Goal: Task Accomplishment & Management: Use online tool/utility

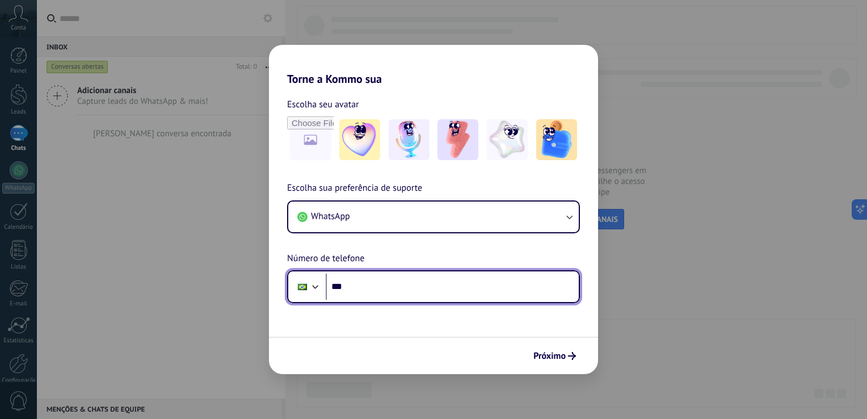
click at [505, 283] on input "***" at bounding box center [452, 287] width 253 height 26
type input "**********"
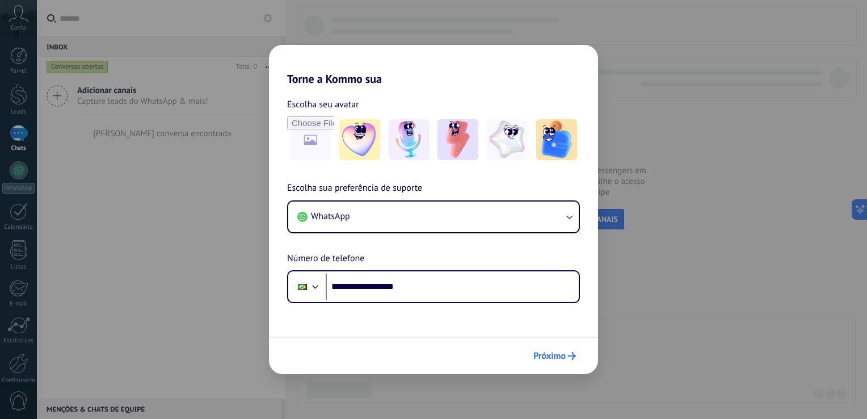
click at [549, 360] on span "Próximo" at bounding box center [550, 356] width 32 height 8
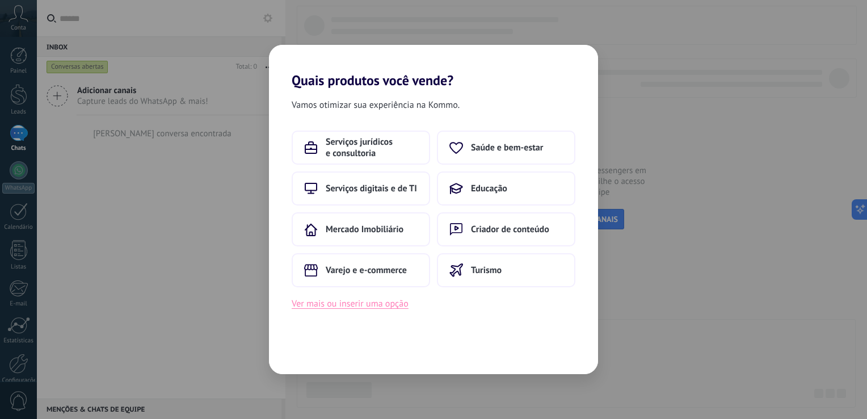
click at [365, 308] on button "Ver mais ou inserir uma opção" at bounding box center [350, 303] width 117 height 15
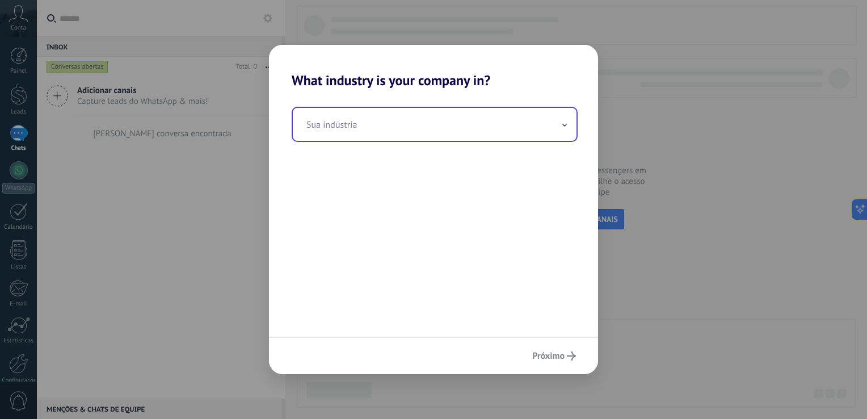
click at [354, 129] on input "text" at bounding box center [435, 124] width 284 height 33
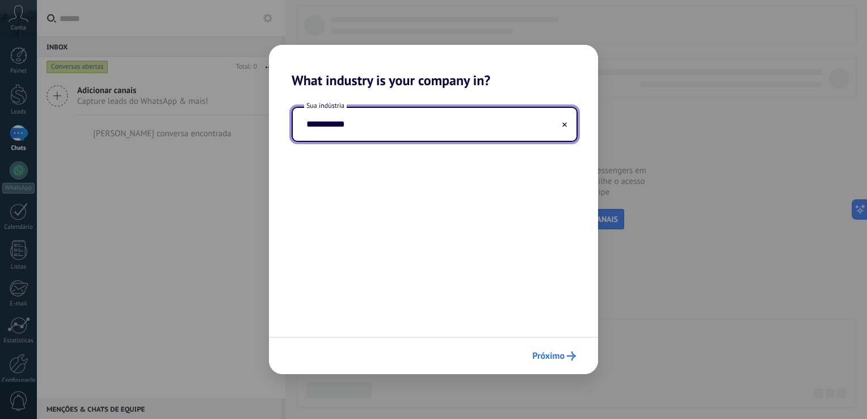
type input "**********"
click at [577, 355] on button "Próximo" at bounding box center [554, 355] width 54 height 19
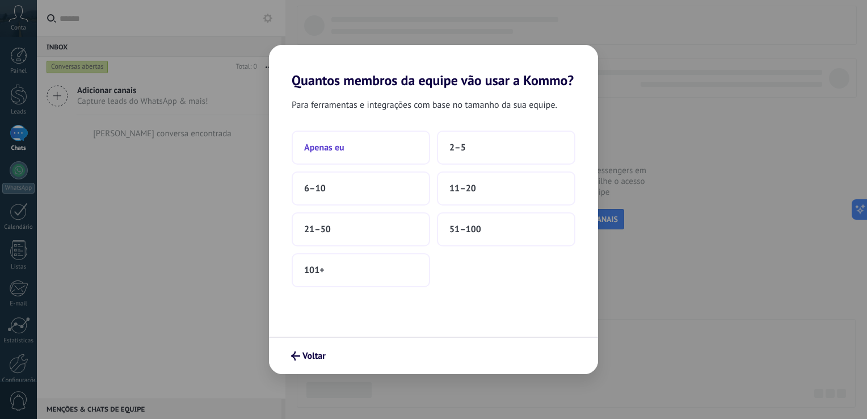
click at [384, 145] on button "Apenas eu" at bounding box center [361, 148] width 138 height 34
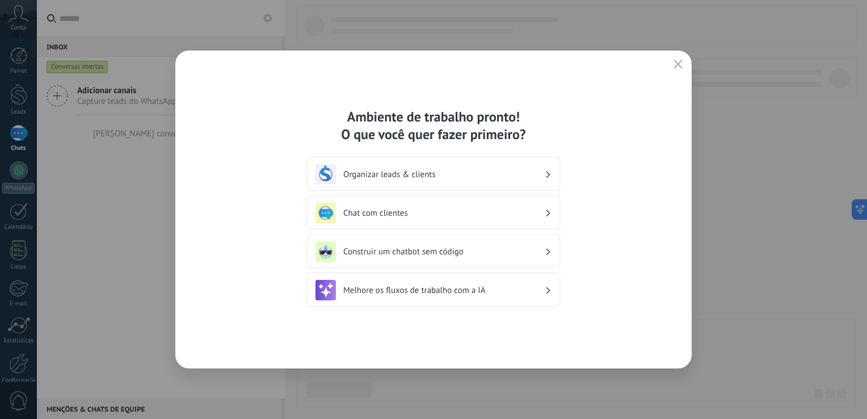
click at [422, 174] on h3 "Organizar leads & clients" at bounding box center [444, 174] width 202 height 11
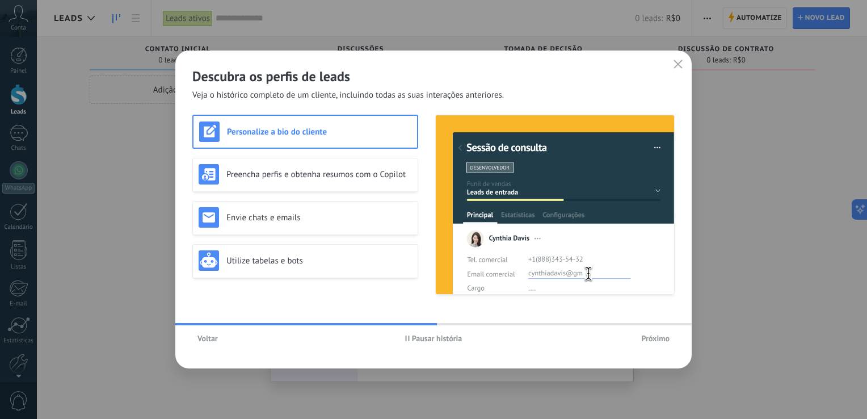
click at [645, 341] on span "Próximo" at bounding box center [655, 338] width 28 height 8
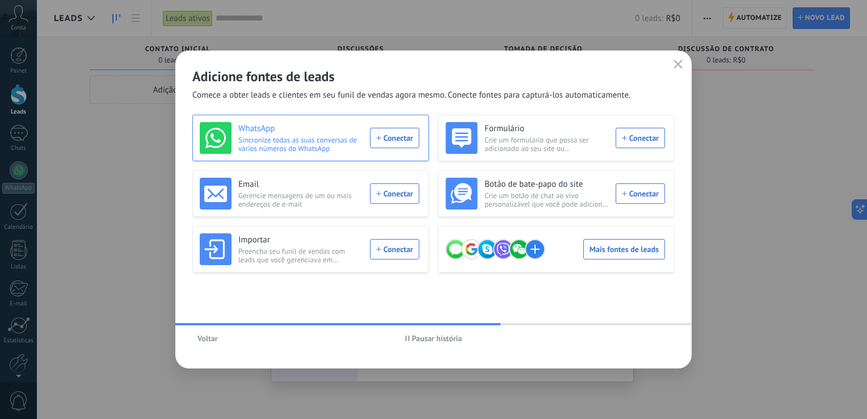
click at [398, 138] on div "WhatsApp Sincronize todas as suas conversas de vários números do WhatsApp Conec…" at bounding box center [310, 138] width 220 height 32
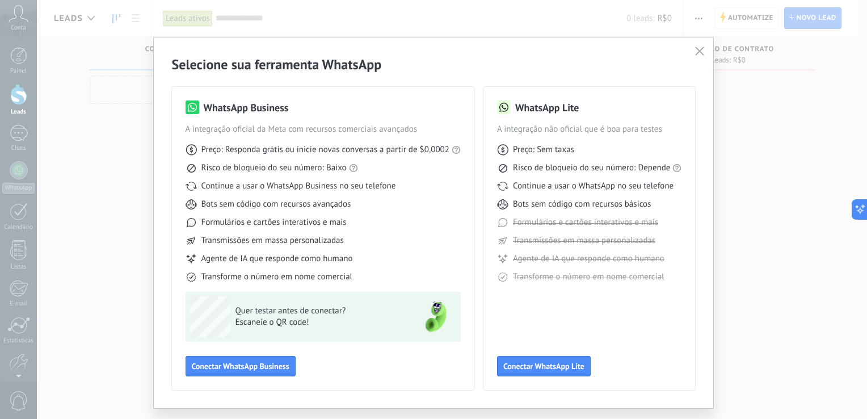
scroll to position [26, 0]
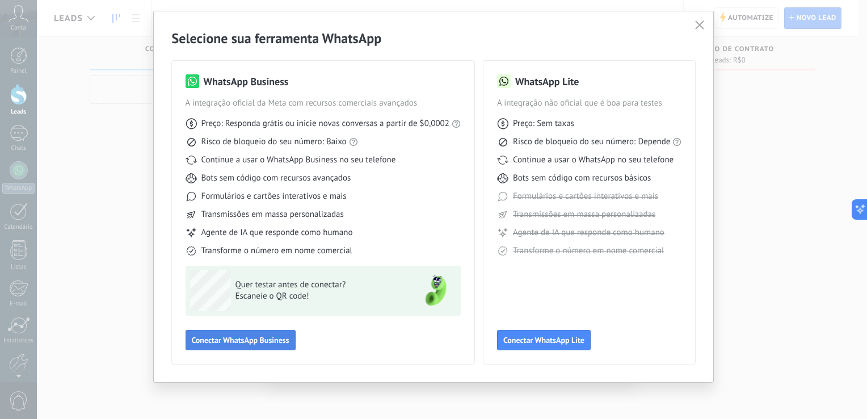
click at [260, 339] on span "Conectar WhatsApp Business" at bounding box center [241, 340] width 98 height 8
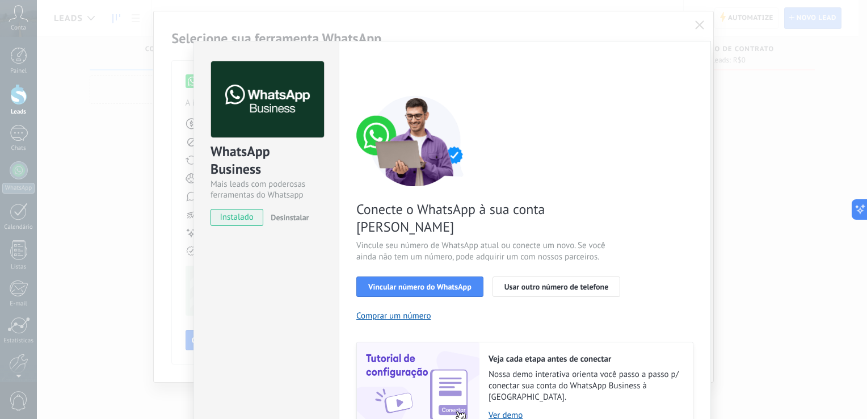
scroll to position [38, 0]
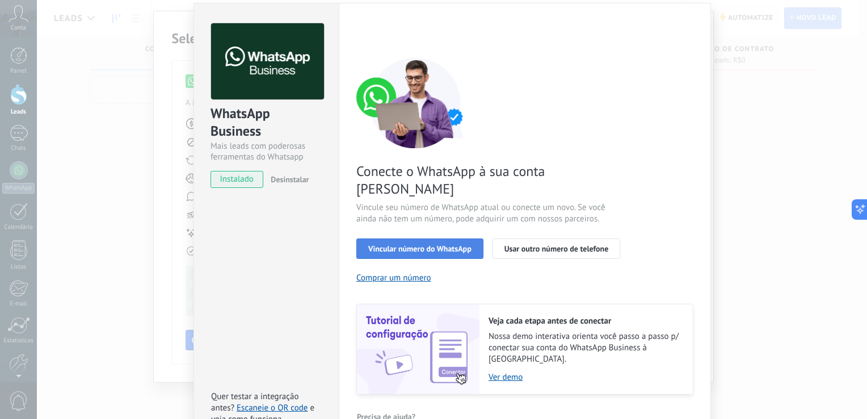
click at [446, 245] on span "Vincular número do WhatsApp" at bounding box center [419, 249] width 103 height 8
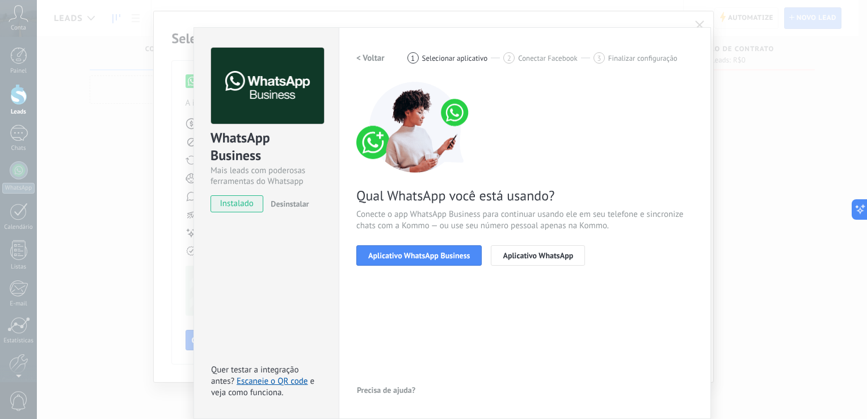
scroll to position [14, 0]
click at [434, 255] on span "Aplicativo WhatsApp Business" at bounding box center [419, 255] width 102 height 8
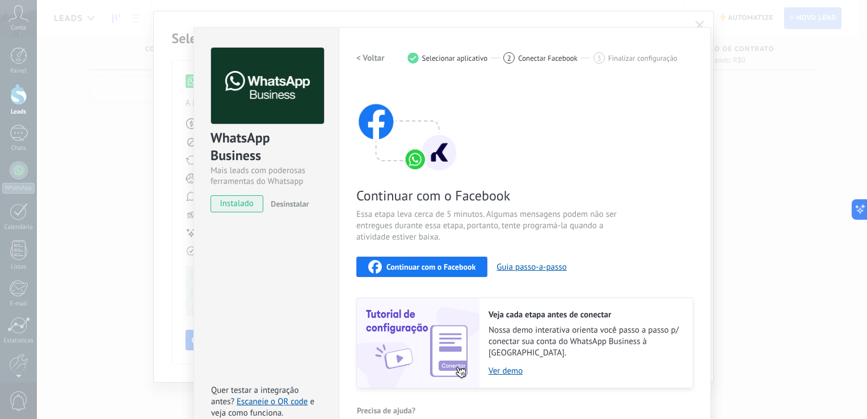
click at [456, 265] on span "Continuar com o Facebook" at bounding box center [431, 267] width 89 height 8
